Goal: Download file/media

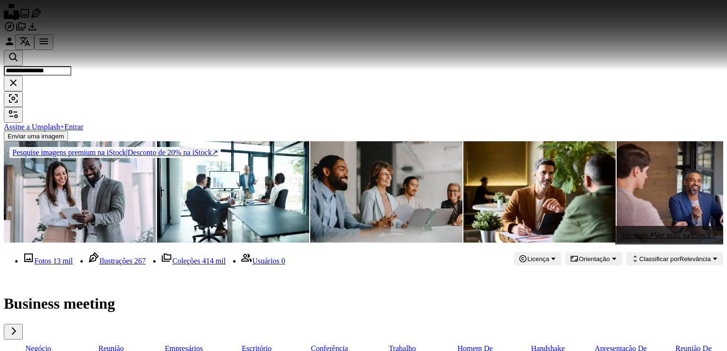
scroll to position [1426, 0]
